Goal: Transaction & Acquisition: Book appointment/travel/reservation

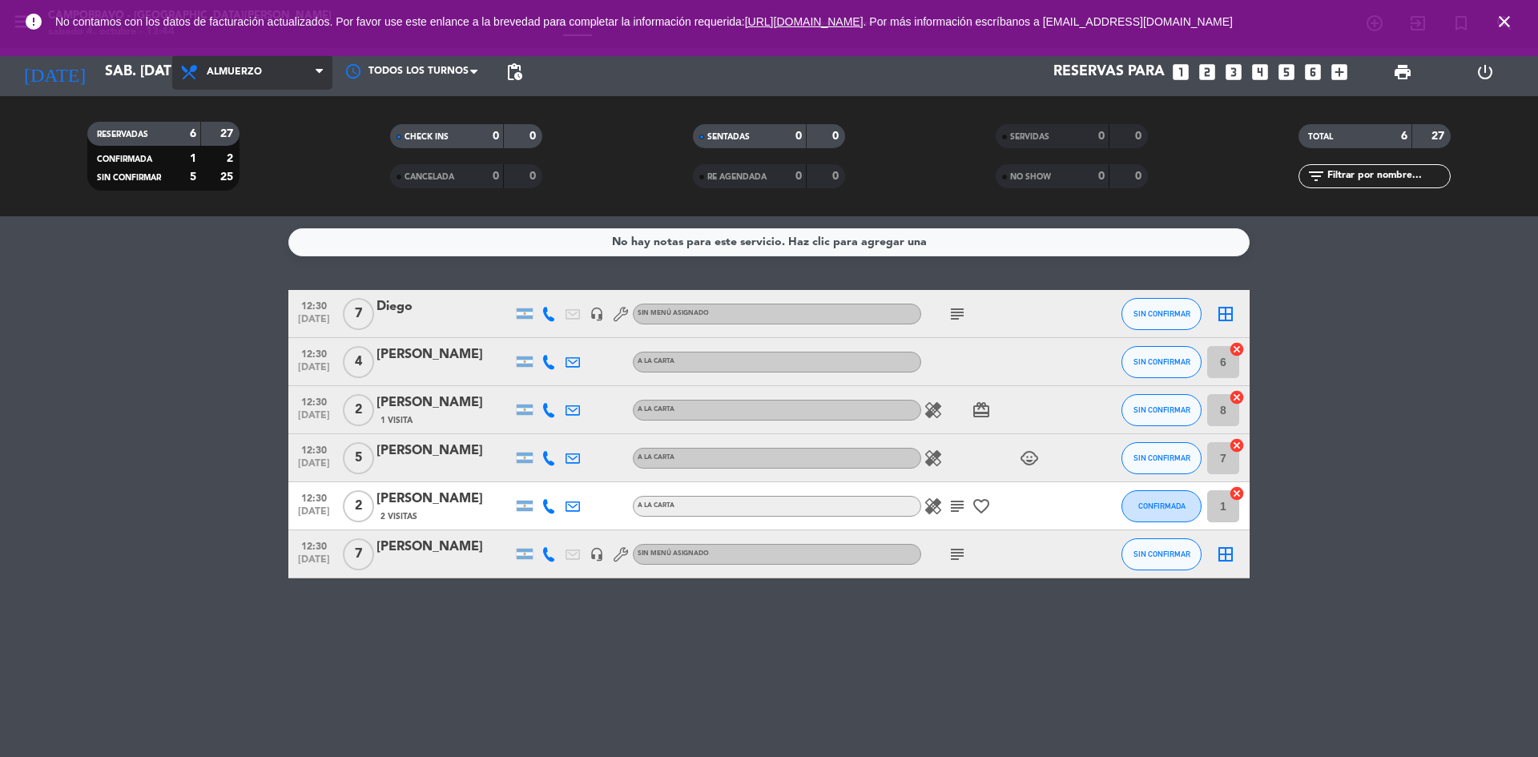
click at [259, 76] on span "Almuerzo" at bounding box center [234, 71] width 55 height 11
click at [266, 165] on div "menu Campobravo - [GEOGRAPHIC_DATA][PERSON_NAME] sábado 4. octubre - 13:44 Mis …" at bounding box center [769, 108] width 1538 height 216
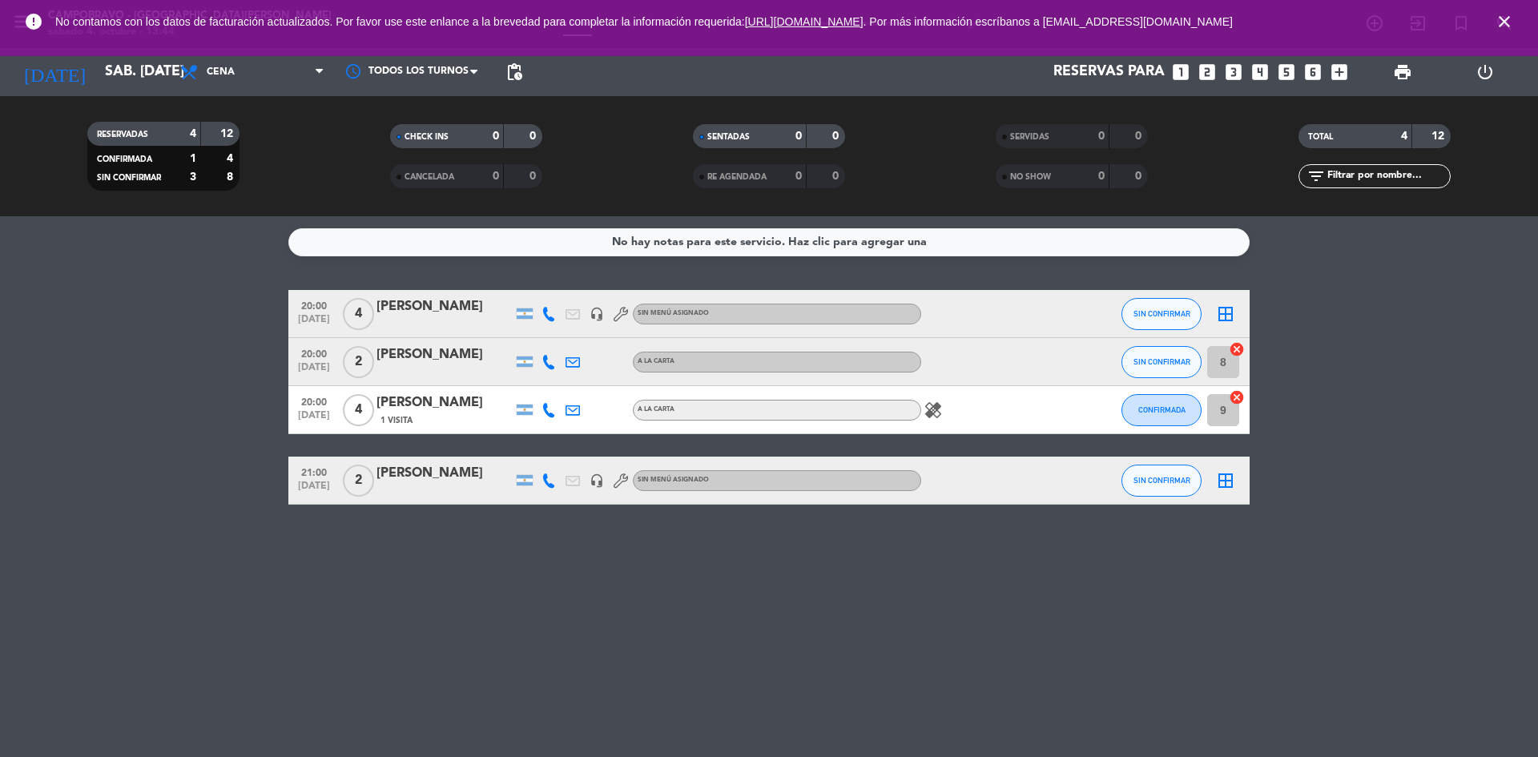
click at [1205, 60] on div "Reservas para looks_one looks_two looks_3 looks_4 looks_5 looks_6 add_box" at bounding box center [942, 72] width 825 height 48
click at [1205, 69] on icon "looks_two" at bounding box center [1207, 72] width 21 height 21
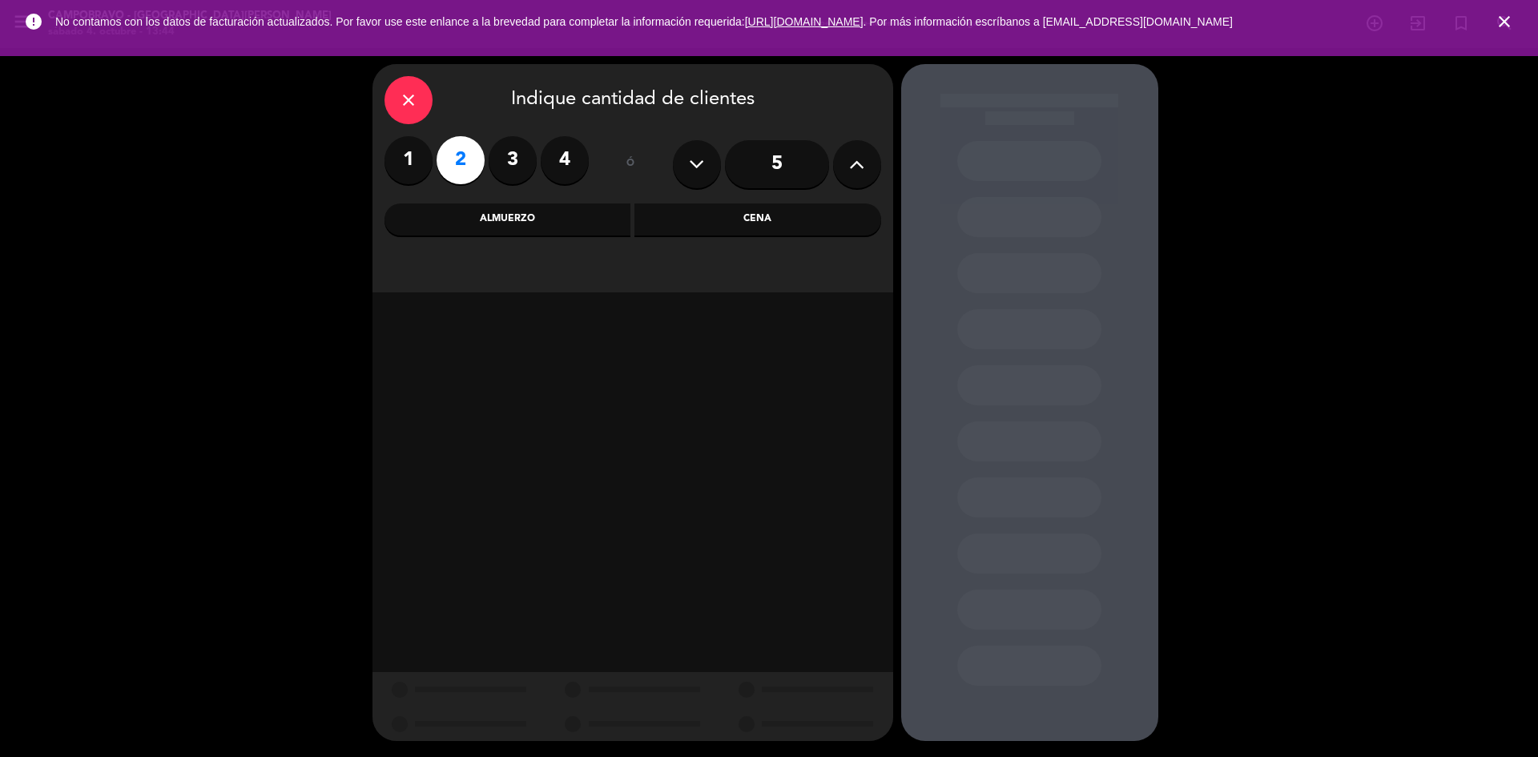
click at [743, 221] on div "Cena" at bounding box center [757, 219] width 247 height 32
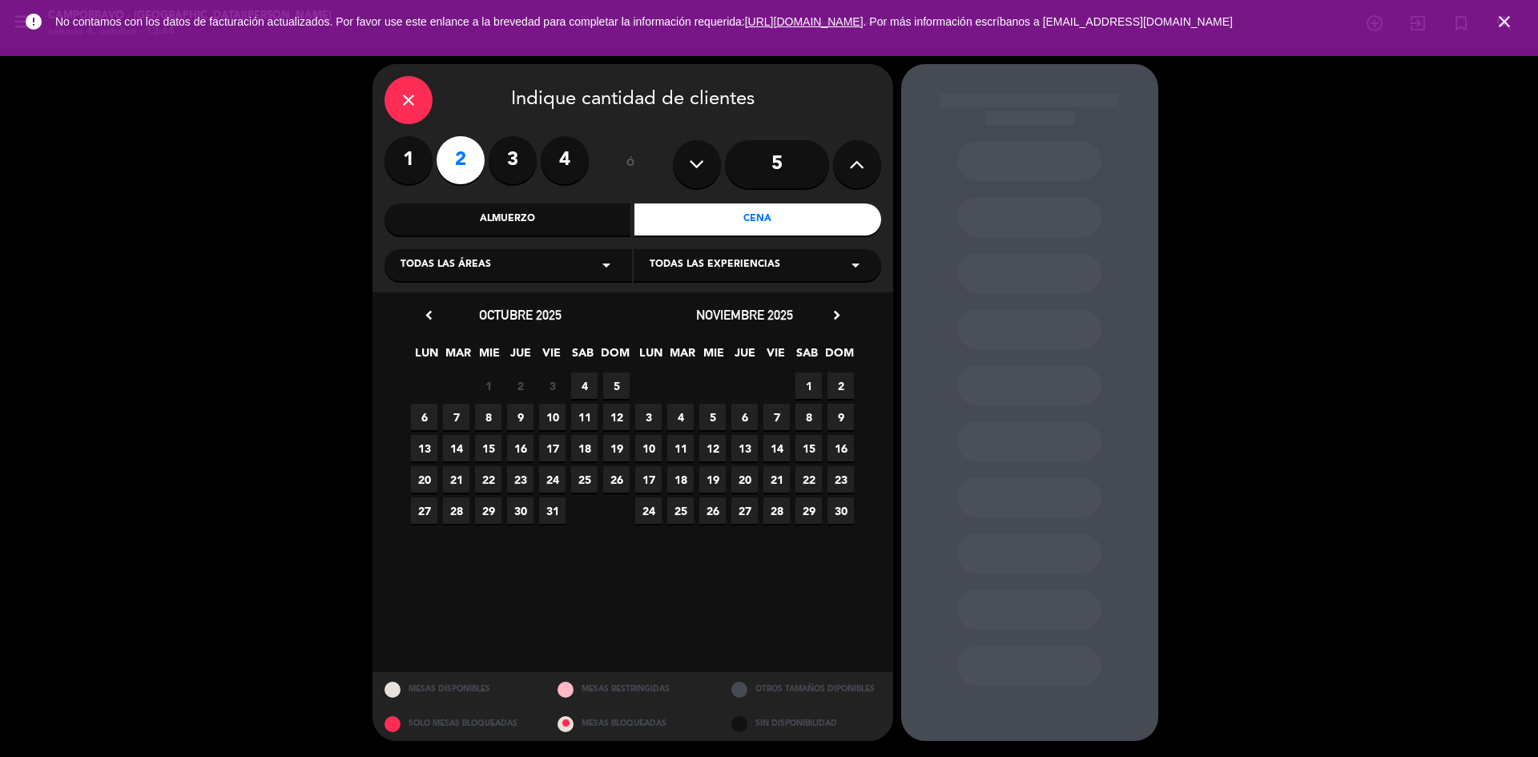
click at [586, 384] on span "4" at bounding box center [584, 385] width 26 height 26
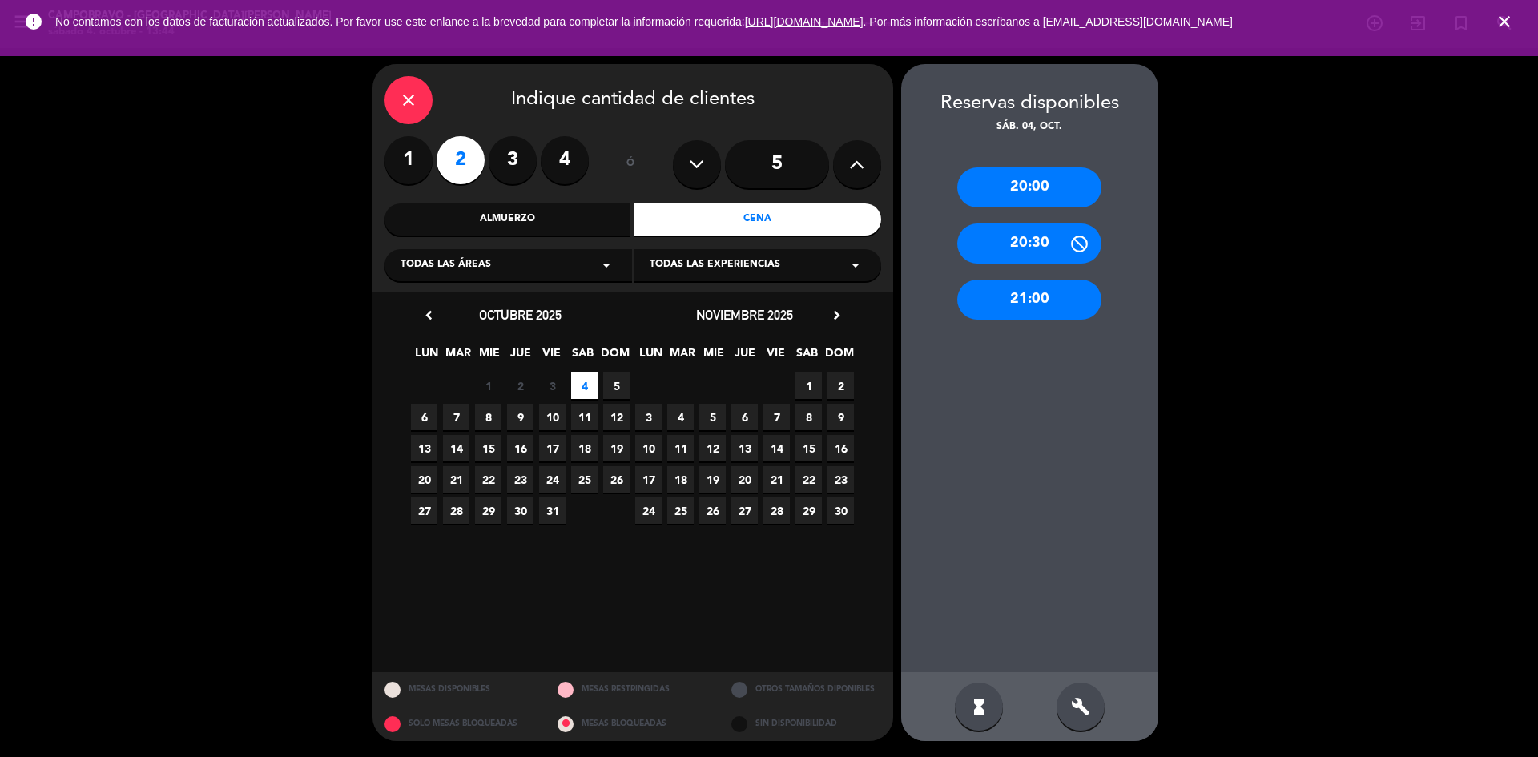
click at [1086, 688] on div "build" at bounding box center [1080, 706] width 48 height 48
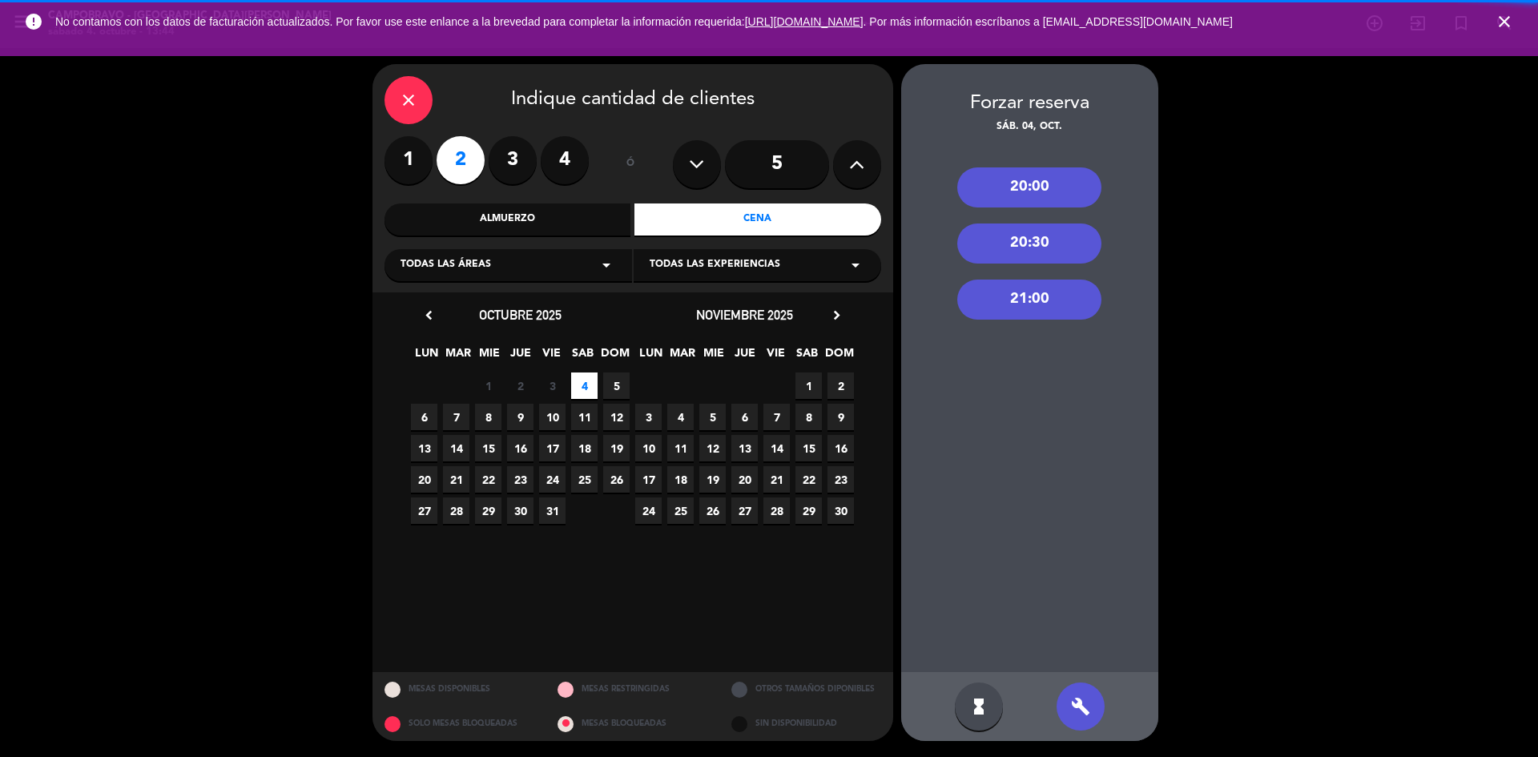
drag, startPoint x: 1015, startPoint y: 306, endPoint x: 976, endPoint y: 297, distance: 39.4
click at [1015, 306] on div "21:00" at bounding box center [1029, 300] width 144 height 40
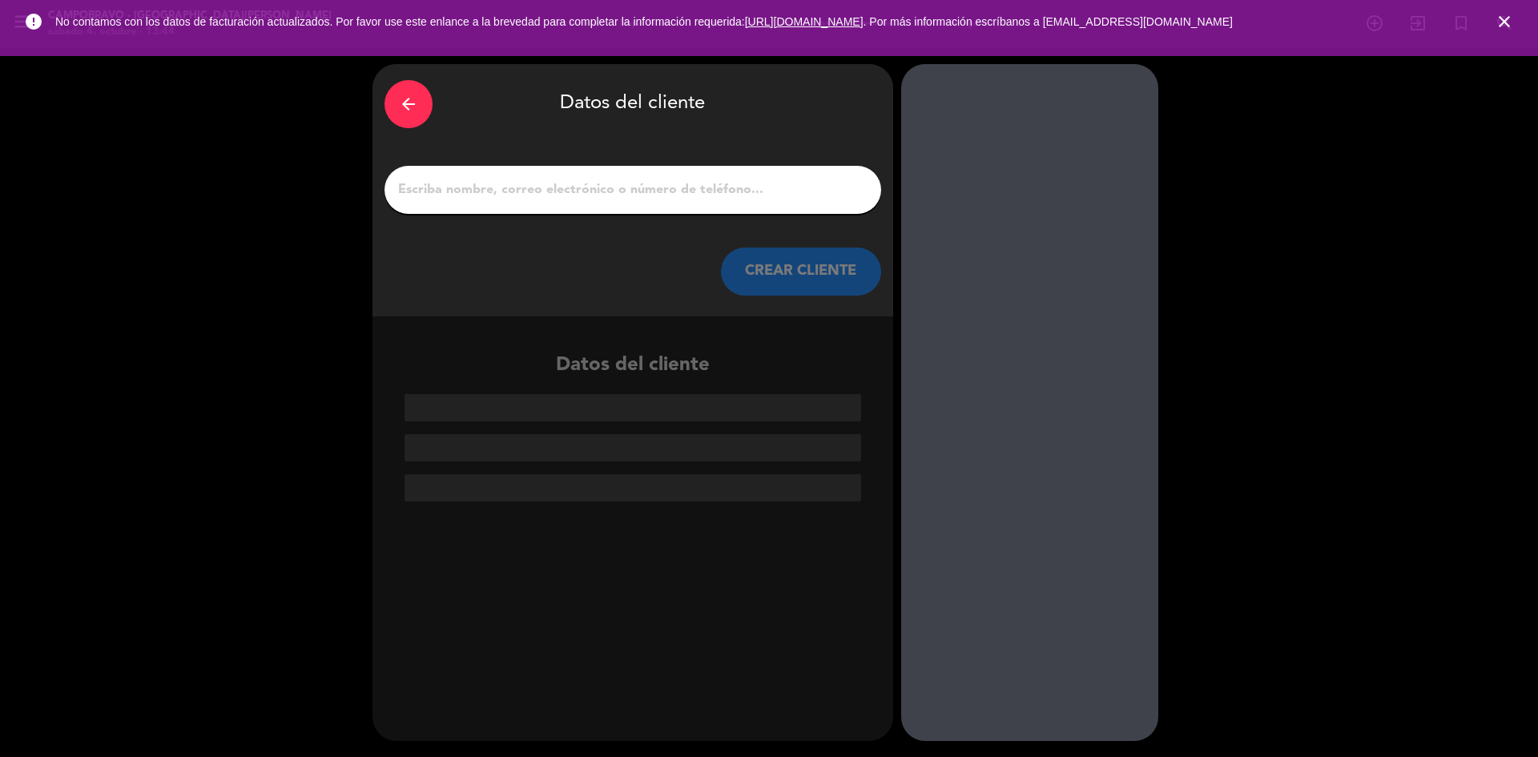
click at [563, 183] on input "1" at bounding box center [632, 190] width 473 height 22
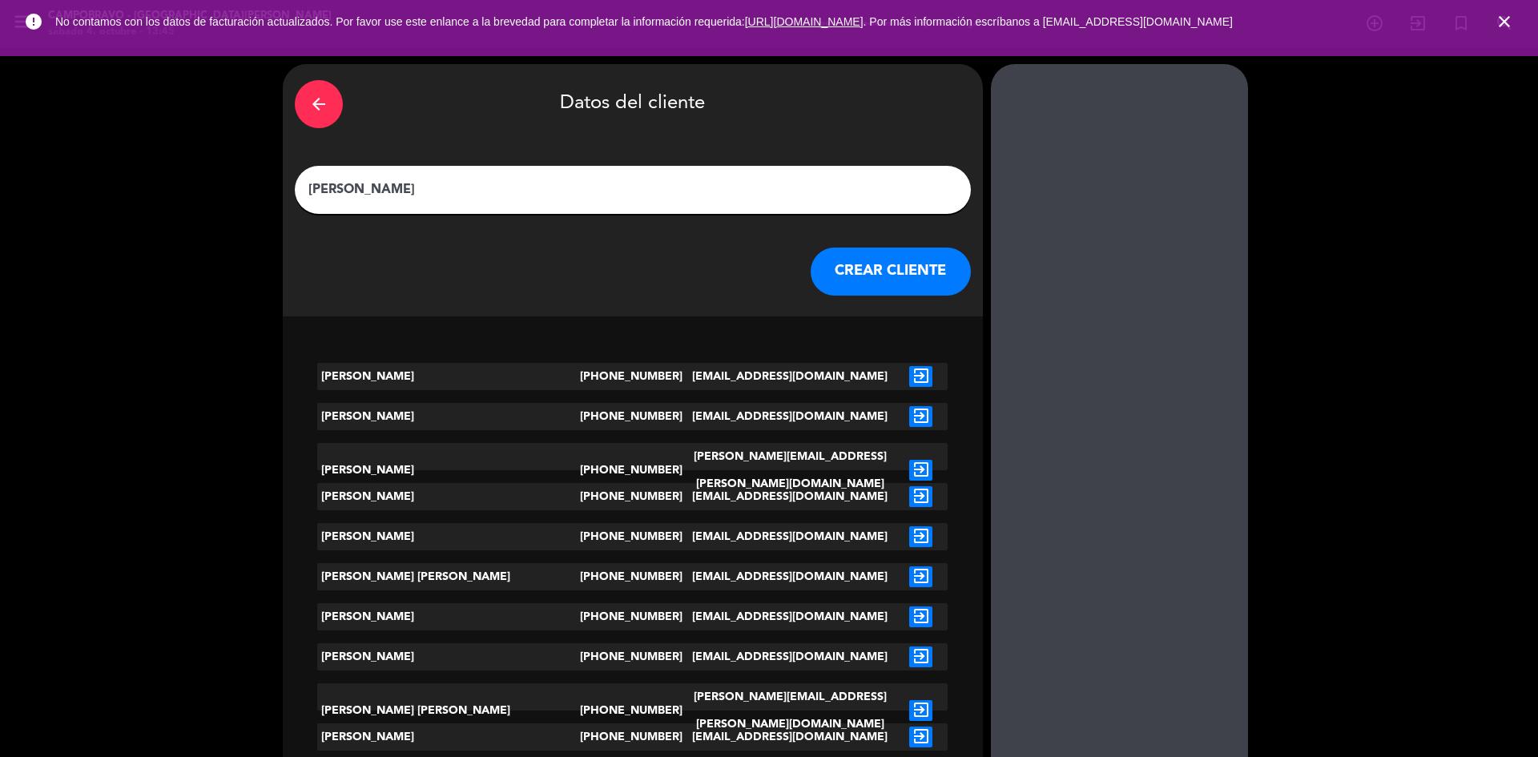
type input "[PERSON_NAME]"
click at [811, 268] on button "CREAR CLIENTE" at bounding box center [891, 272] width 160 height 48
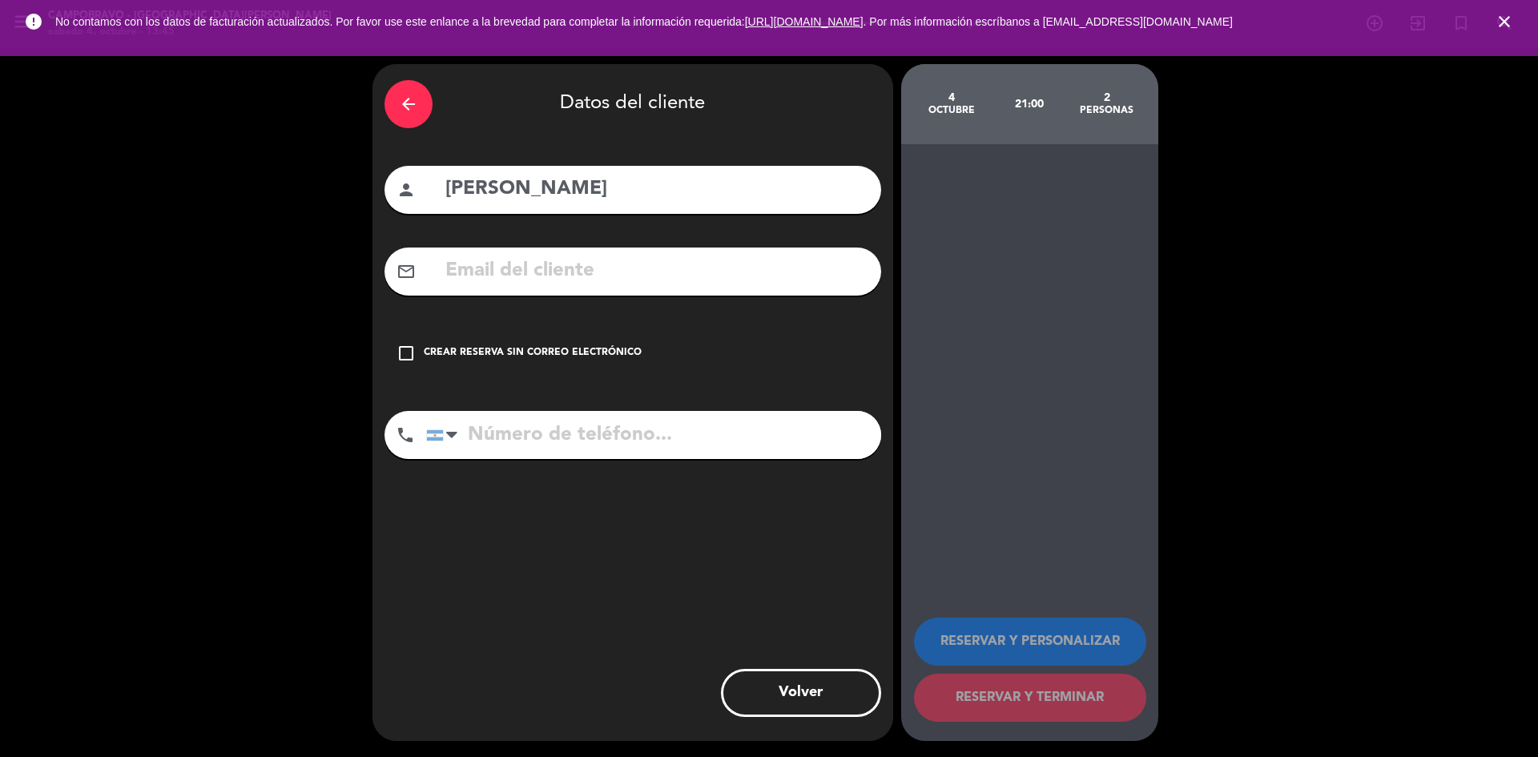
click at [625, 348] on div "Crear reserva sin correo electrónico" at bounding box center [533, 353] width 218 height 16
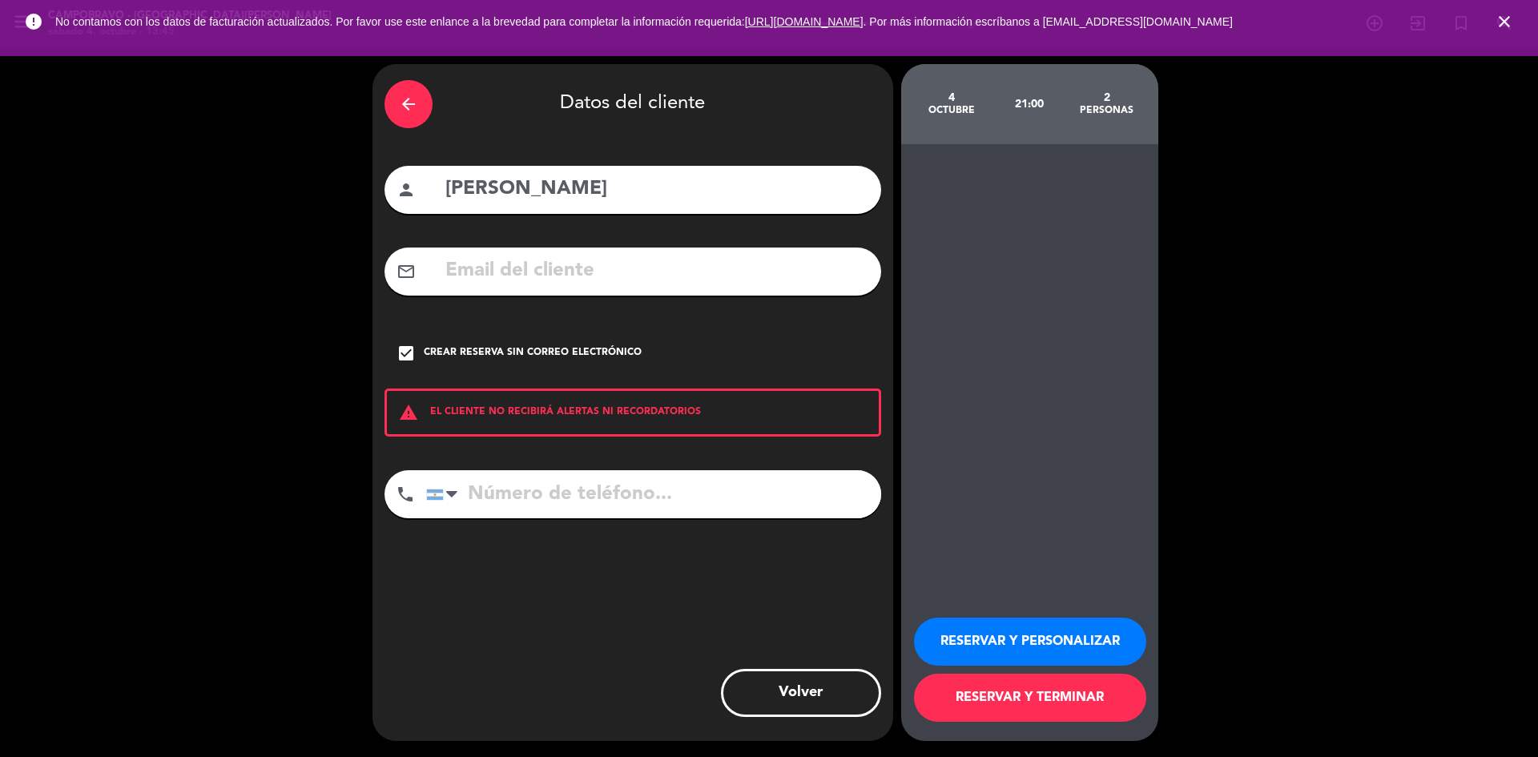
click at [627, 517] on input "tel" at bounding box center [653, 494] width 455 height 48
type input "3416026902"
click at [1039, 703] on button "RESERVAR Y TERMINAR" at bounding box center [1030, 698] width 232 height 48
